Goal: Task Accomplishment & Management: Use online tool/utility

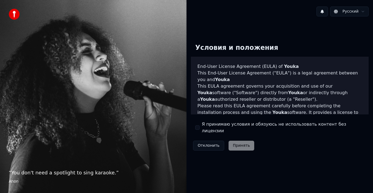
click at [198, 129] on button "Я принимаю условия и обязуюсь не использовать контент без лицензии" at bounding box center [197, 127] width 4 height 4
click at [237, 143] on button "Принять" at bounding box center [242, 145] width 26 height 10
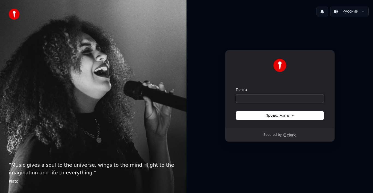
click at [266, 98] on input "Почта" at bounding box center [280, 98] width 88 height 8
click at [268, 112] on button "Продолжить" at bounding box center [280, 115] width 88 height 8
type input "**********"
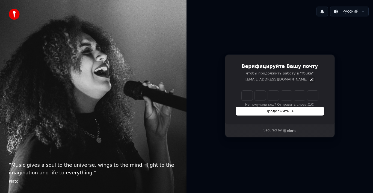
click at [310, 78] on icon "Edit" at bounding box center [312, 79] width 4 height 4
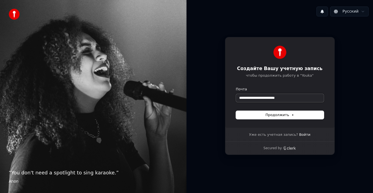
click at [294, 98] on input "**********" at bounding box center [280, 98] width 88 height 8
type input "*"
click at [265, 97] on input "Почта" at bounding box center [280, 98] width 88 height 8
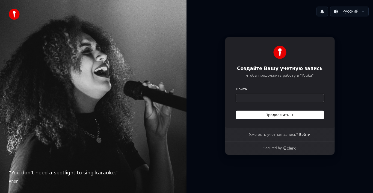
click at [267, 96] on input "Почта" at bounding box center [280, 98] width 88 height 8
click at [266, 96] on input "Почта" at bounding box center [280, 98] width 88 height 8
drag, startPoint x: 266, startPoint y: 95, endPoint x: 271, endPoint y: 101, distance: 7.2
click at [269, 99] on input "Почта" at bounding box center [280, 98] width 88 height 8
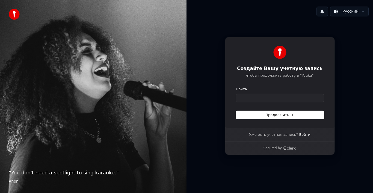
click at [286, 116] on span "Продолжить" at bounding box center [279, 114] width 29 height 5
click at [265, 98] on input "Почта" at bounding box center [280, 98] width 88 height 8
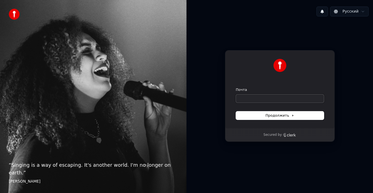
click at [271, 99] on input "Почта" at bounding box center [280, 98] width 88 height 8
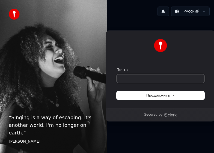
type input "*"
click at [132, 78] on input "**********" at bounding box center [161, 79] width 88 height 8
click at [152, 76] on input "**********" at bounding box center [161, 79] width 88 height 8
click at [159, 96] on span "Продолжить" at bounding box center [160, 95] width 29 height 5
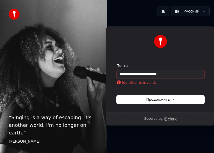
click at [147, 82] on p "Identifier is invalid." at bounding box center [136, 82] width 39 height 5
click at [130, 74] on input "**********" at bounding box center [161, 74] width 88 height 8
click at [143, 99] on button "Продолжить" at bounding box center [161, 100] width 88 height 8
type input "**********"
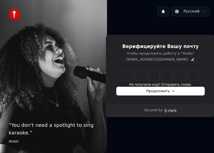
click at [129, 75] on input "Enter verification code" at bounding box center [160, 76] width 76 height 10
type input "******"
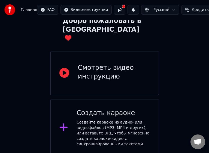
scroll to position [35, 0]
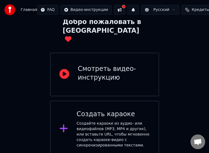
click at [64, 69] on icon at bounding box center [65, 74] width 10 height 10
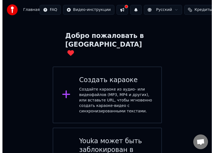
scroll to position [41, 0]
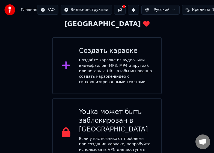
click at [63, 10] on html "Главная FAQ Видео-инструкции Русский Кредиты 15 Настройки Добро пожаловать в Yo…" at bounding box center [107, 63] width 214 height 209
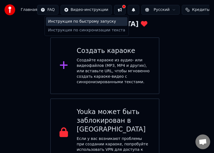
click at [67, 20] on div "Инструкция по быстрому запуску" at bounding box center [87, 21] width 82 height 9
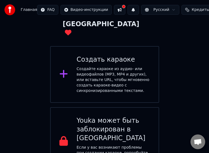
click at [122, 6] on div at bounding box center [123, 6] width 3 height 3
click at [116, 6] on button at bounding box center [119, 10] width 11 height 10
click at [114, 9] on button at bounding box center [119, 10] width 11 height 10
click at [65, 70] on icon at bounding box center [64, 74] width 8 height 8
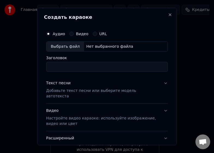
click at [96, 67] on input "Заголовок" at bounding box center [107, 67] width 122 height 10
type input "*********"
click at [79, 150] on button "Подтверждение использования музыки" at bounding box center [123, 154] width 88 height 8
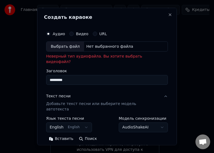
click at [71, 34] on button "Видео" at bounding box center [71, 33] width 4 height 4
click at [48, 33] on button "Аудио" at bounding box center [48, 33] width 4 height 4
click at [60, 46] on div "Выбрать файл" at bounding box center [65, 47] width 38 height 10
type input "**********"
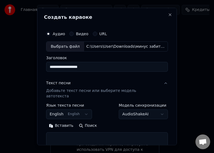
click at [82, 110] on button "English English" at bounding box center [69, 115] width 46 height 10
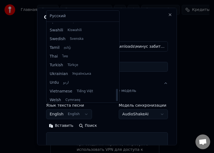
scroll to position [419, 0]
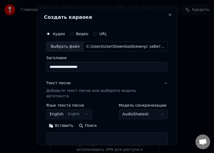
click at [52, 121] on body "**********" at bounding box center [104, 63] width 209 height 209
click at [78, 122] on button "Поиск" at bounding box center [87, 126] width 23 height 9
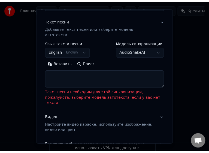
scroll to position [55, 0]
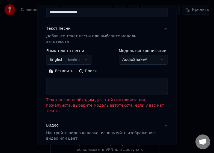
select select
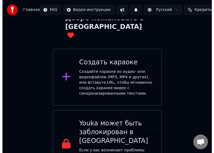
scroll to position [41, 0]
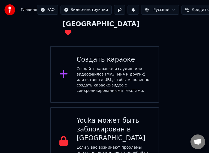
click at [65, 69] on icon at bounding box center [64, 74] width 9 height 10
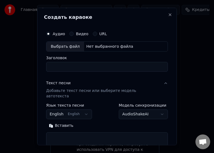
click at [72, 46] on div "Выбрать файл" at bounding box center [65, 47] width 38 height 10
type input "**********"
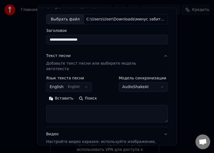
click at [51, 94] on button "Вставить" at bounding box center [61, 98] width 30 height 9
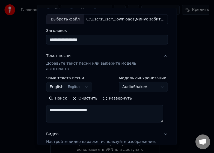
click at [108, 107] on textarea "**********" at bounding box center [104, 113] width 117 height 17
type textarea "*"
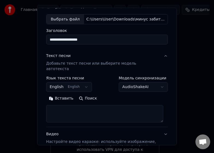
click at [85, 94] on button "Поиск" at bounding box center [87, 98] width 23 height 9
click at [79, 94] on button "Поиск" at bounding box center [87, 98] width 23 height 9
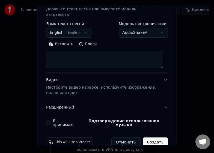
scroll to position [82, 0]
click at [61, 85] on p "Настройте видео караоке: используйте изображение, видео или цвет" at bounding box center [102, 90] width 113 height 11
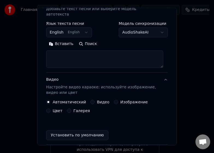
scroll to position [78, 0]
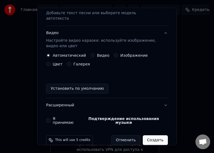
click at [114, 53] on button "Изображение" at bounding box center [116, 55] width 4 height 4
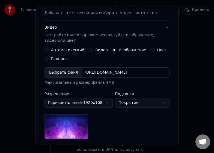
click at [66, 71] on div "Выбрать файл" at bounding box center [64, 73] width 38 height 10
click at [163, 103] on body "**********" at bounding box center [104, 63] width 209 height 209
click at [98, 124] on body "**********" at bounding box center [104, 63] width 209 height 209
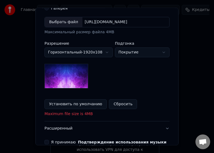
scroll to position [132, 0]
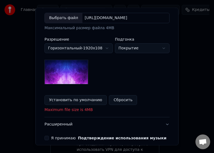
click at [91, 100] on button "Установить по умолчанию" at bounding box center [76, 100] width 62 height 10
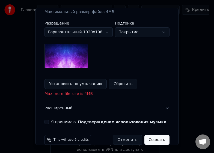
scroll to position [157, 0]
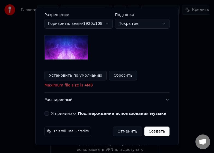
click at [45, 113] on button "Я принимаю Подтверждение использования музыки" at bounding box center [47, 113] width 4 height 4
click at [156, 131] on button "Создать" at bounding box center [156, 132] width 25 height 10
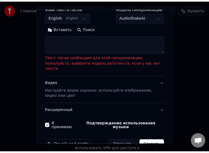
scroll to position [70, 0]
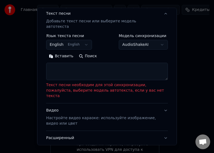
click at [113, 65] on textarea at bounding box center [107, 71] width 122 height 17
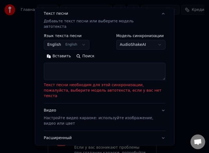
select select
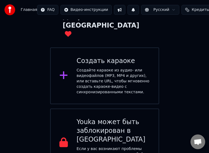
scroll to position [41, 0]
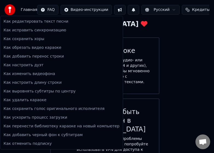
click at [50, 9] on html "Главная FAQ Видео-инструкции Русский Кредиты 15 Настройки Добро пожаловать в Yo…" at bounding box center [107, 63] width 214 height 209
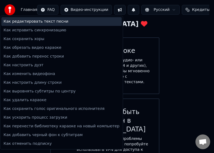
click at [56, 24] on div "Как редактировать текст песни" at bounding box center [61, 21] width 120 height 9
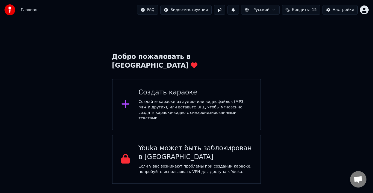
click at [225, 8] on button at bounding box center [219, 10] width 11 height 10
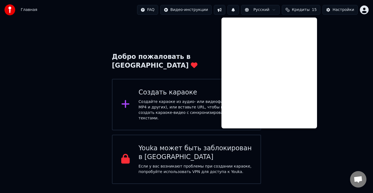
click at [156, 8] on html "Главная FAQ Видео-инструкции Русский Кредиты 15 Настройки Добро пожаловать в Yo…" at bounding box center [186, 92] width 373 height 184
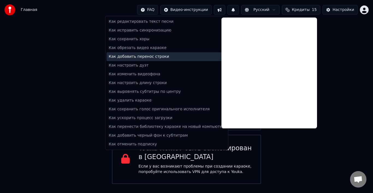
click at [157, 55] on div "Как добавить перенос строки" at bounding box center [167, 56] width 120 height 9
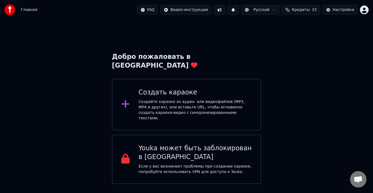
click at [162, 9] on html "Главная FAQ Видео-инструкции Русский Кредиты 15 Настройки Добро пожаловать в Yo…" at bounding box center [186, 92] width 373 height 184
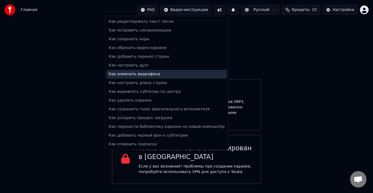
click at [155, 72] on div "Как изменить видеофона" at bounding box center [167, 74] width 120 height 9
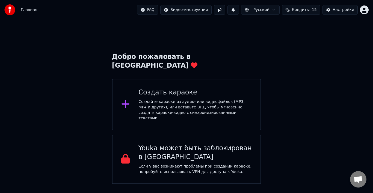
click at [128, 99] on icon at bounding box center [125, 104] width 9 height 10
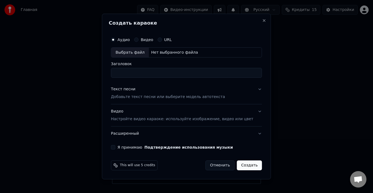
click at [158, 119] on p "Настройте видео караоке: используйте изображение, видео или цвет" at bounding box center [182, 118] width 142 height 5
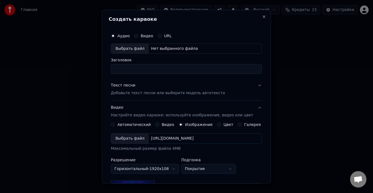
click at [159, 123] on button "Видео" at bounding box center [157, 124] width 4 height 4
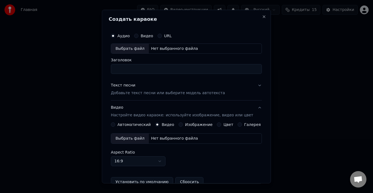
click at [167, 125] on label "Видео" at bounding box center [168, 124] width 13 height 4
click at [160, 125] on button "Видео" at bounding box center [157, 124] width 4 height 4
click at [140, 137] on div "Выбрать файл" at bounding box center [130, 138] width 38 height 10
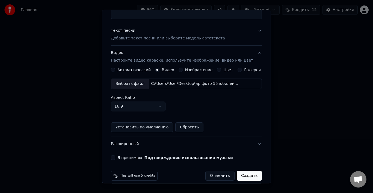
scroll to position [61, 0]
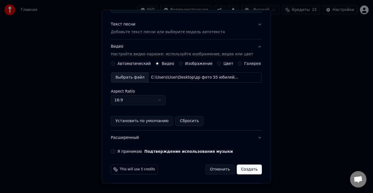
click at [115, 151] on button "Я принимаю Подтверждение использования музыки" at bounding box center [113, 151] width 4 height 4
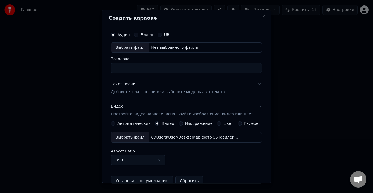
scroll to position [0, 0]
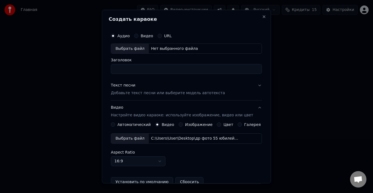
click at [133, 67] on input "Заголовок" at bounding box center [186, 69] width 151 height 10
click at [136, 49] on div "Выбрать файл" at bounding box center [130, 48] width 38 height 10
type input "**********"
click at [164, 93] on p "Добавьте текст песни или выберите модель автотекста" at bounding box center [168, 92] width 114 height 5
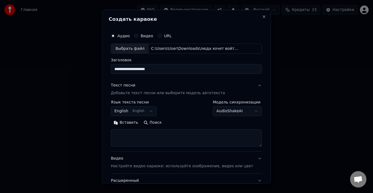
click at [161, 134] on textarea at bounding box center [186, 137] width 151 height 17
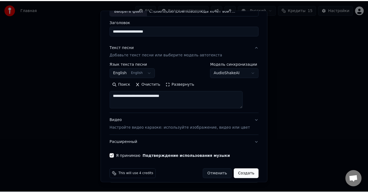
scroll to position [43, 0]
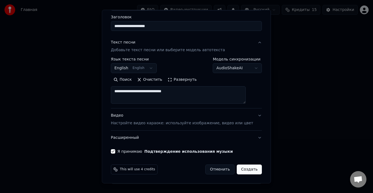
type textarea "**********"
click at [241, 170] on button "Создать" at bounding box center [249, 169] width 25 height 10
select select "**"
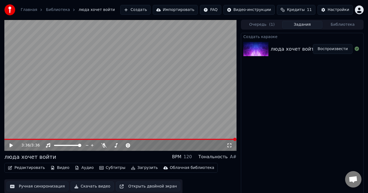
click at [11, 145] on icon at bounding box center [11, 145] width 3 height 4
click at [11, 145] on icon at bounding box center [11, 144] width 3 height 3
